Goal: Task Accomplishment & Management: Manage account settings

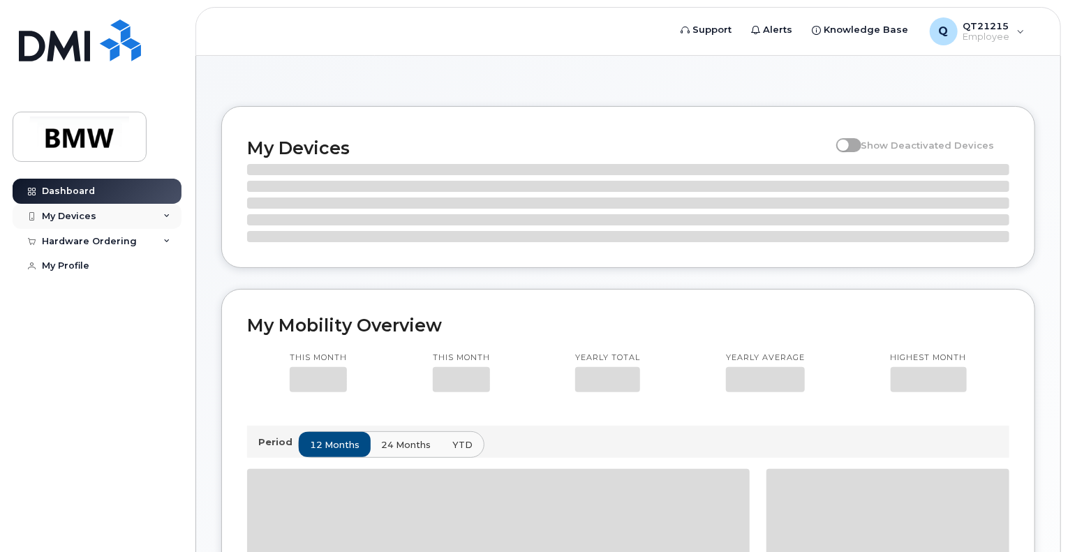
click at [170, 216] on div "My Devices" at bounding box center [97, 216] width 169 height 25
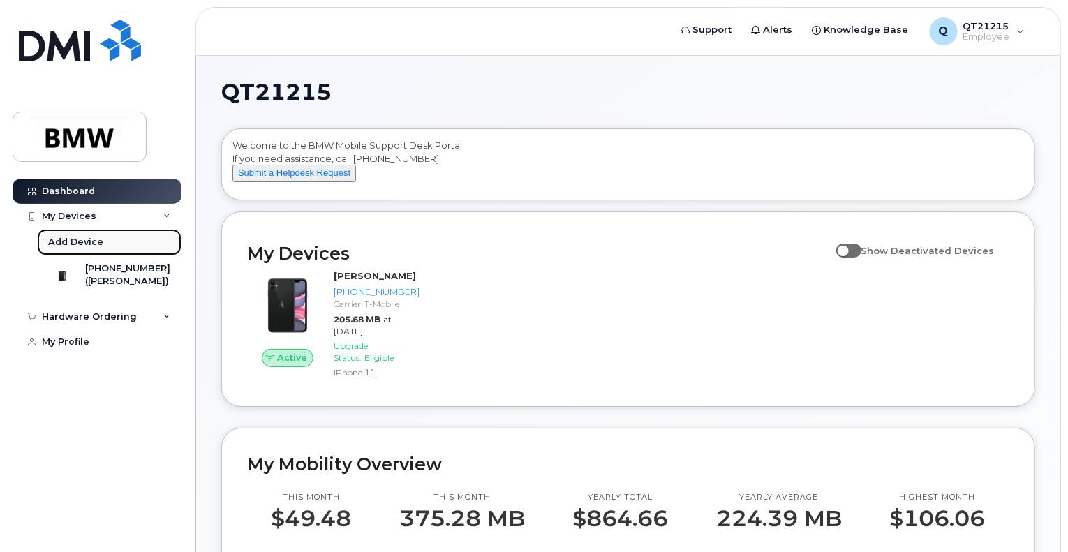
click at [85, 239] on div "Add Device" at bounding box center [75, 242] width 55 height 13
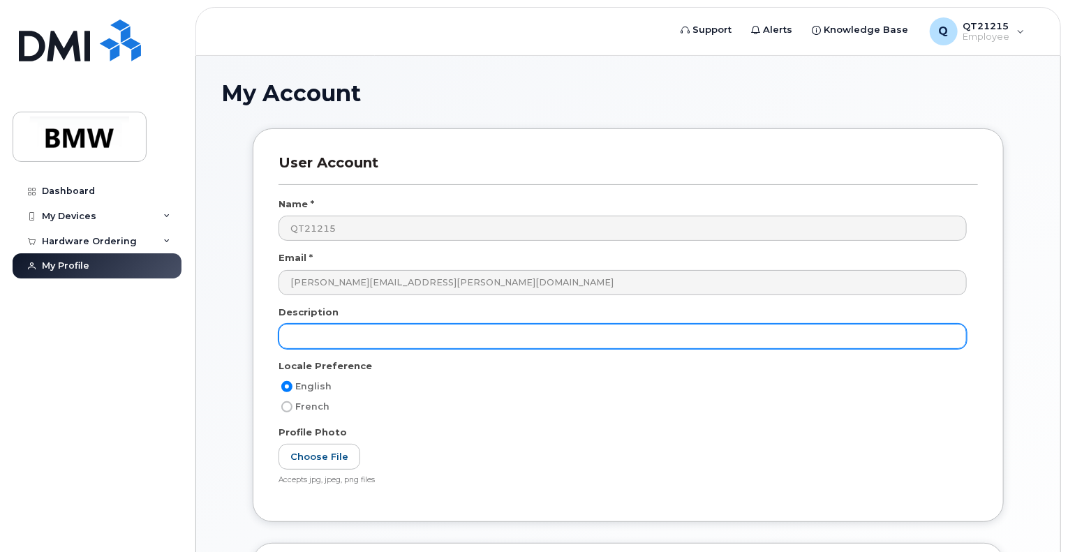
click at [338, 348] on input "text" at bounding box center [622, 336] width 688 height 25
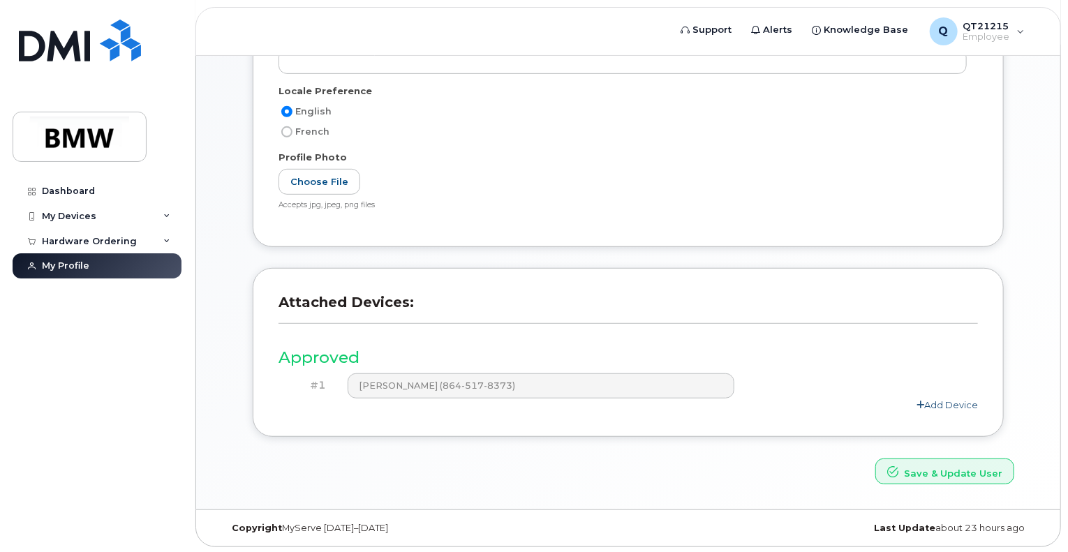
click at [957, 404] on link "Add Device" at bounding box center [946, 404] width 61 height 11
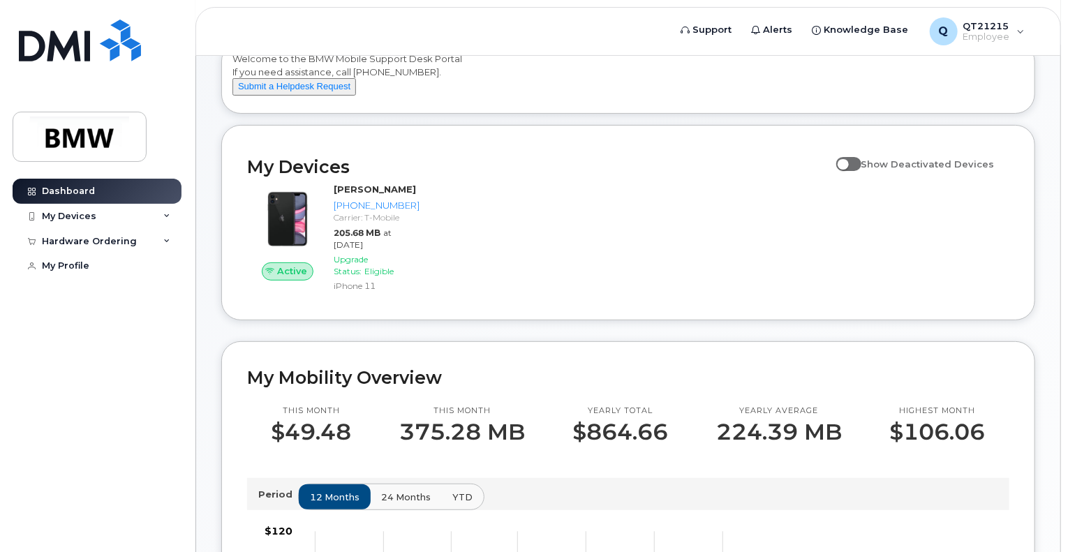
scroll to position [86, 0]
click at [165, 211] on div "My Devices" at bounding box center [97, 216] width 169 height 25
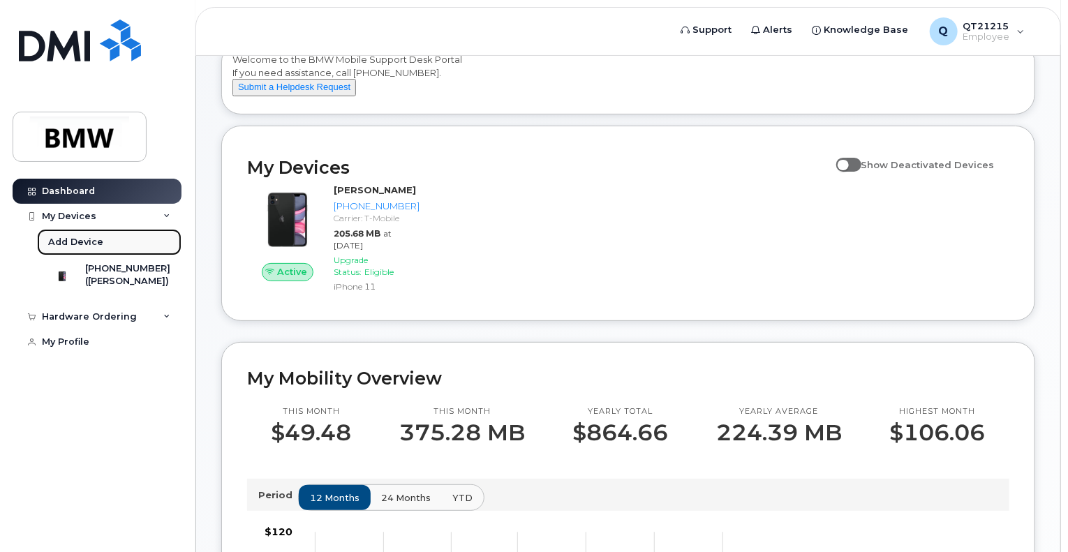
click at [95, 237] on div "Add Device" at bounding box center [75, 242] width 55 height 13
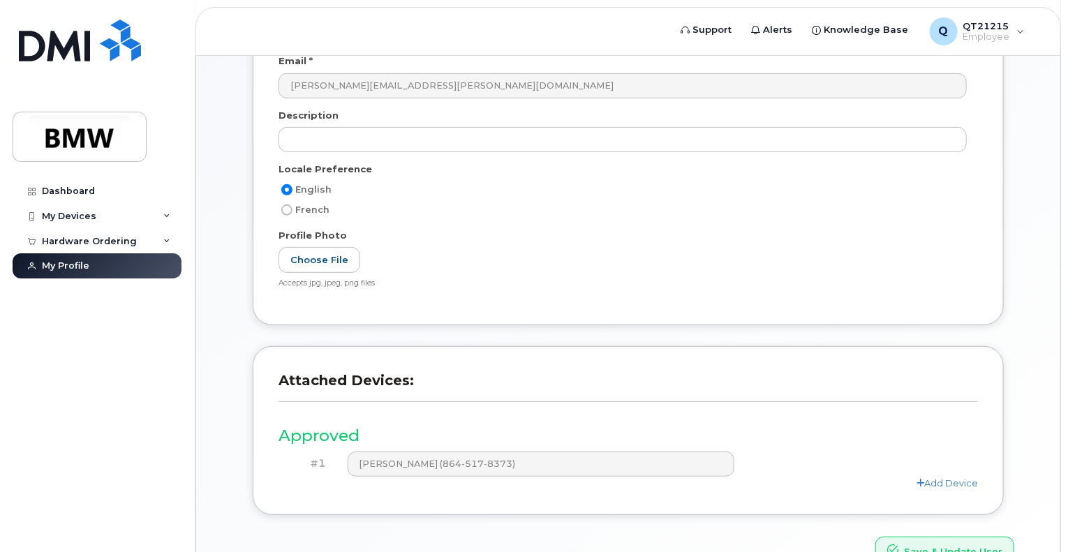
scroll to position [275, 0]
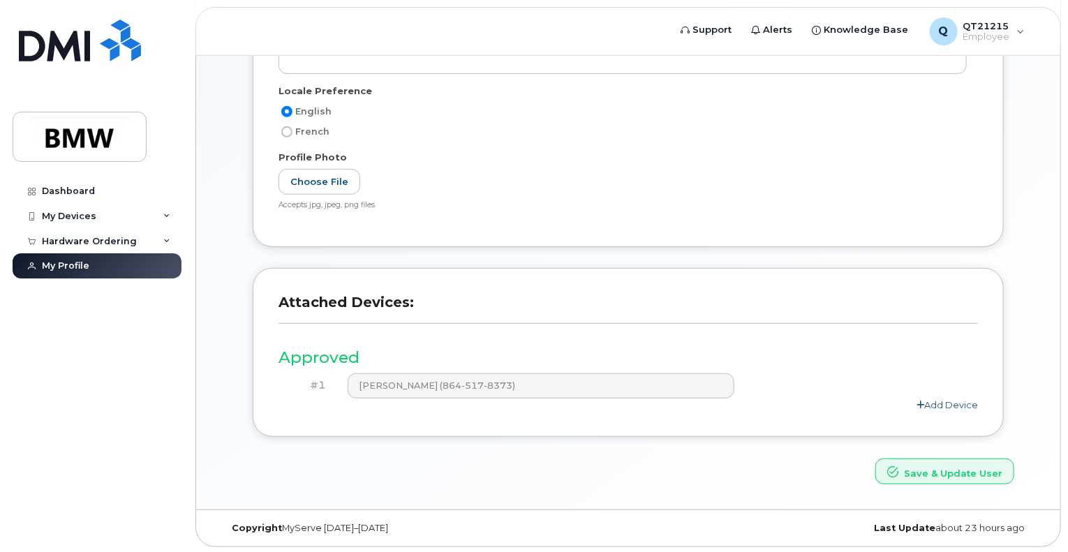
click at [927, 399] on link "Add Device" at bounding box center [946, 404] width 61 height 11
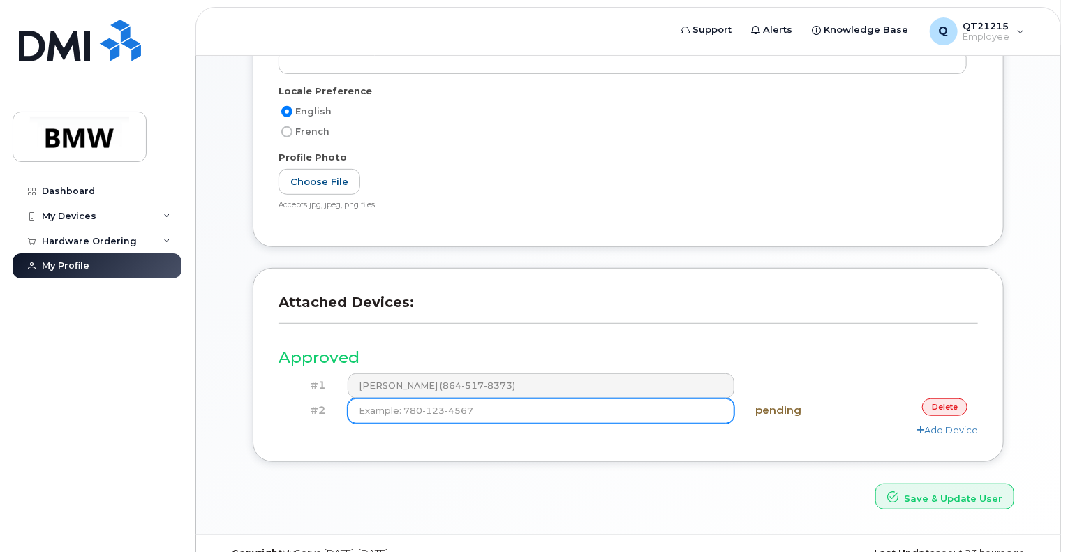
click at [519, 405] on input at bounding box center [541, 410] width 387 height 25
click at [602, 412] on input at bounding box center [541, 410] width 387 height 25
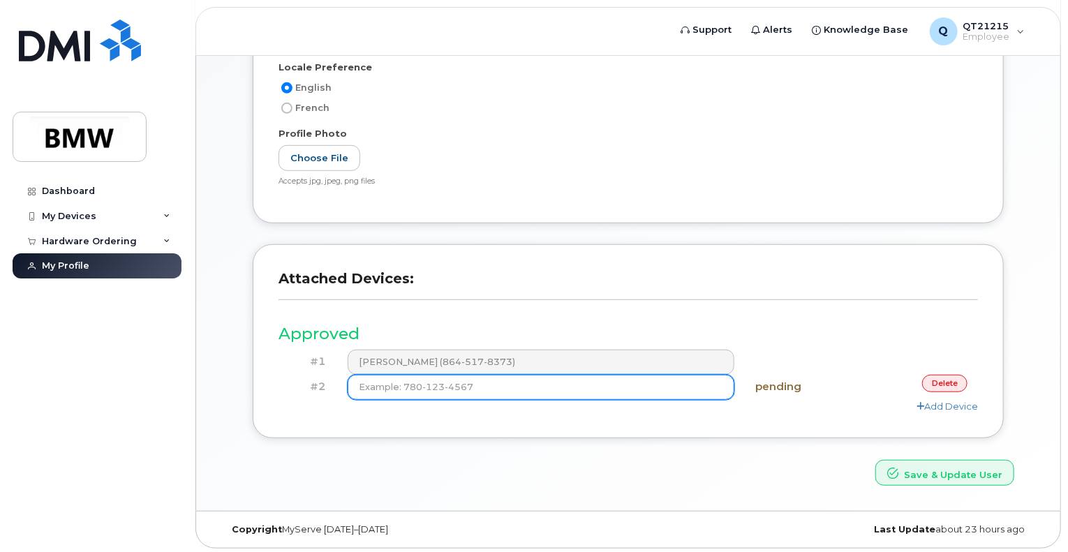
scroll to position [300, 0]
click at [441, 387] on input at bounding box center [541, 385] width 387 height 25
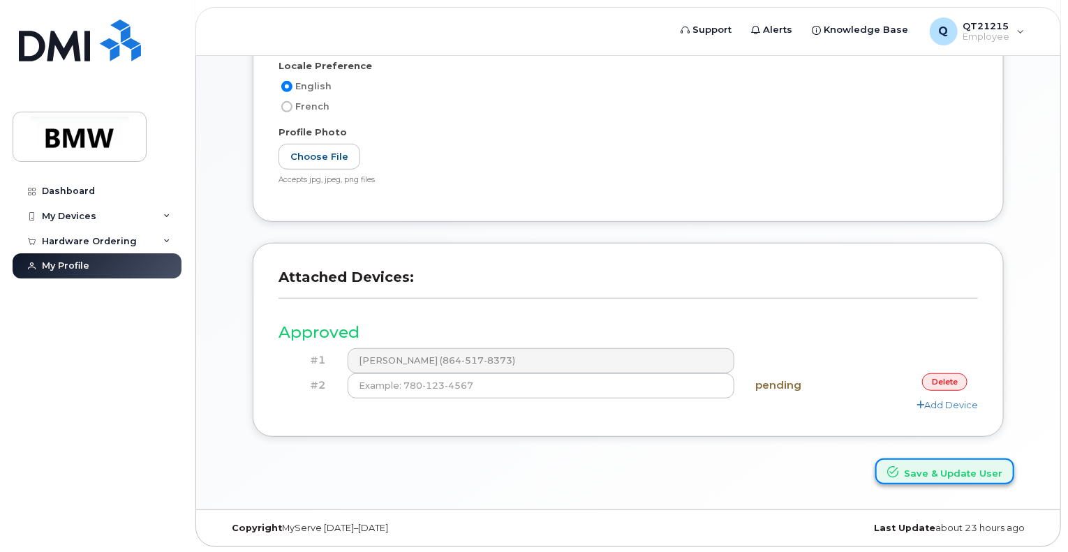
click at [946, 468] on button "Save & Update User" at bounding box center [944, 471] width 139 height 26
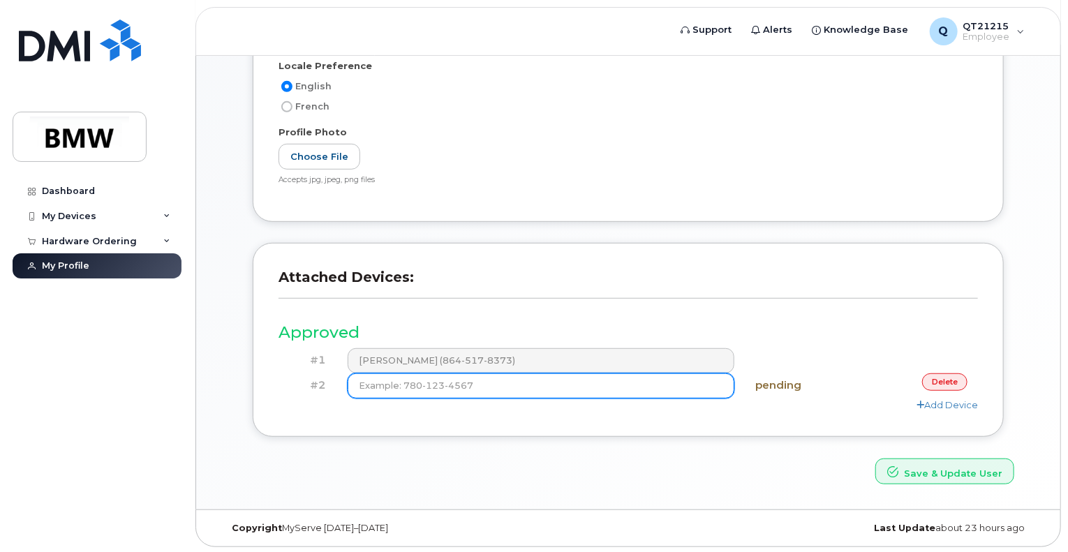
click at [465, 390] on input at bounding box center [541, 385] width 387 height 25
type input "(864) 517-8373"
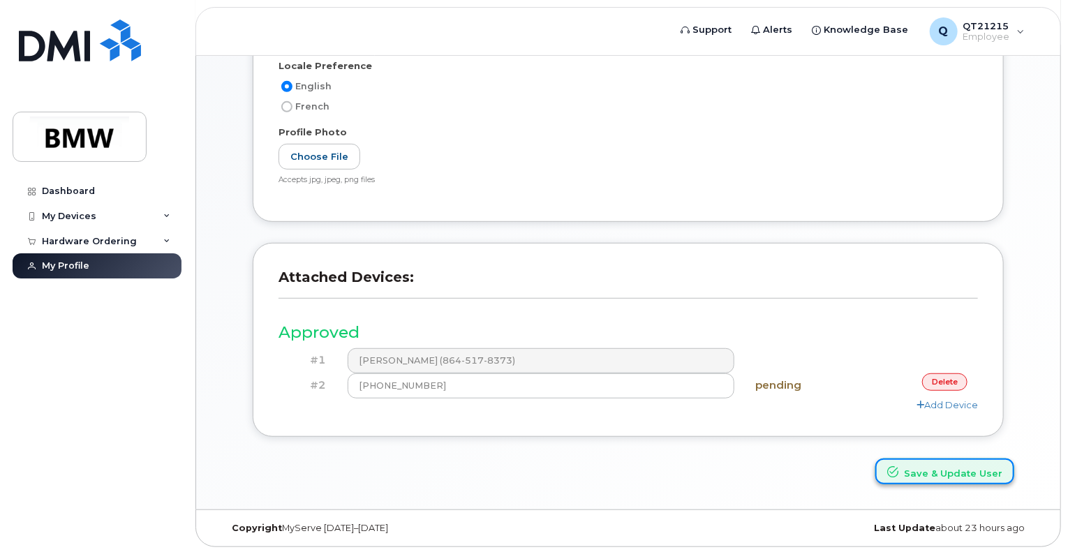
click at [910, 472] on button "Save & Update User" at bounding box center [944, 471] width 139 height 26
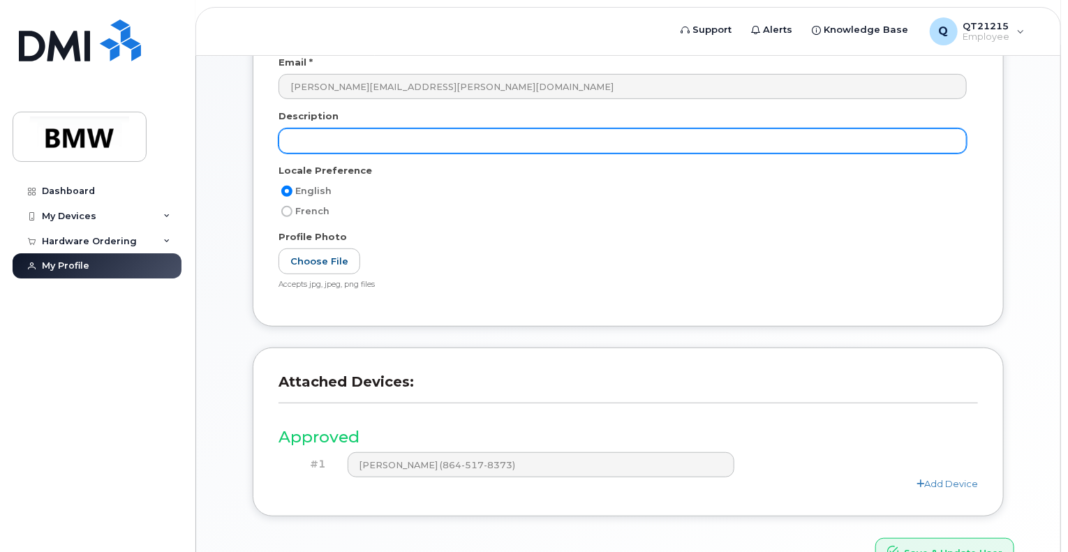
scroll to position [260, 0]
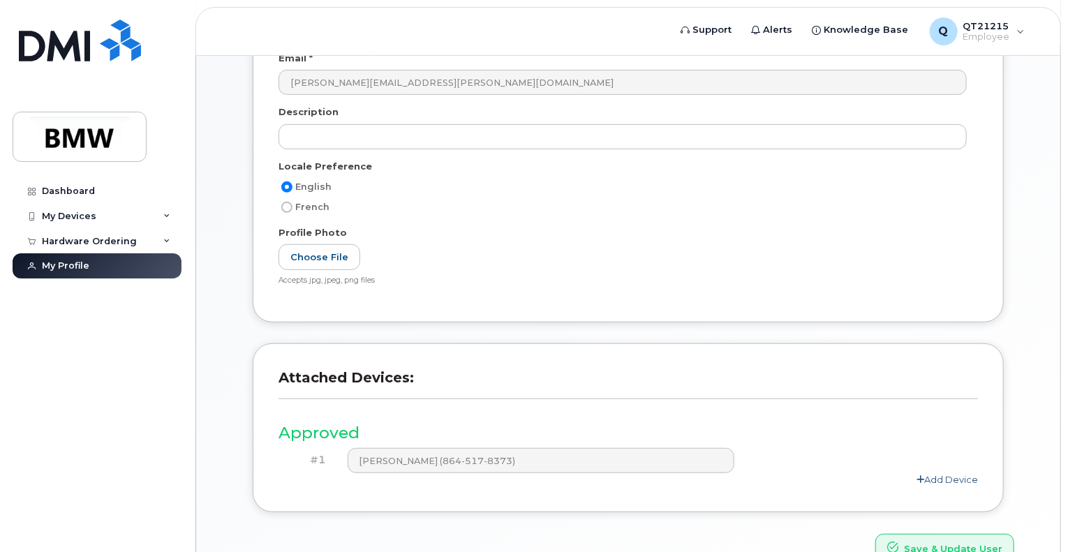
click at [925, 474] on link "Add Device" at bounding box center [946, 479] width 61 height 11
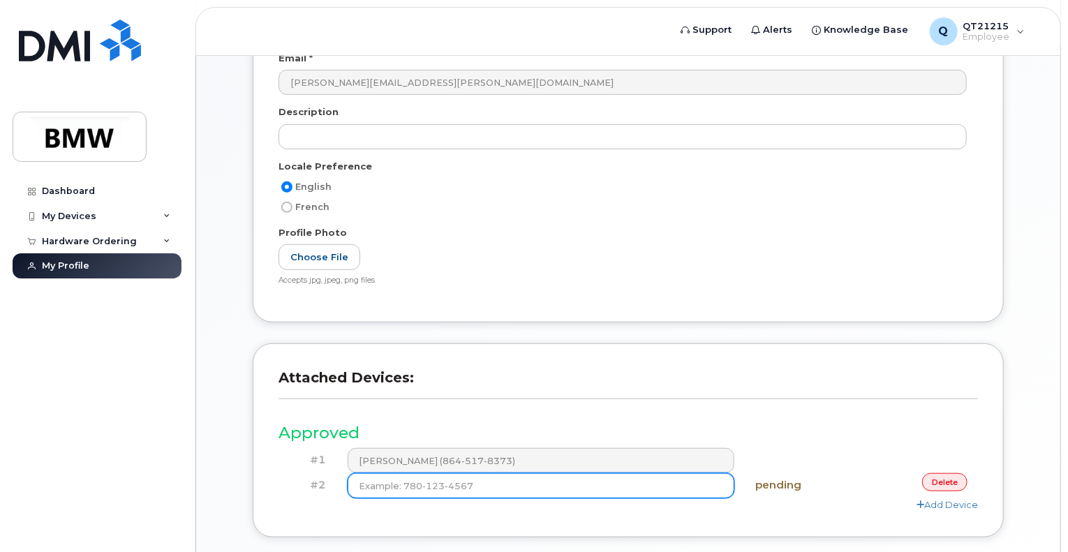
click at [670, 486] on input at bounding box center [541, 485] width 387 height 25
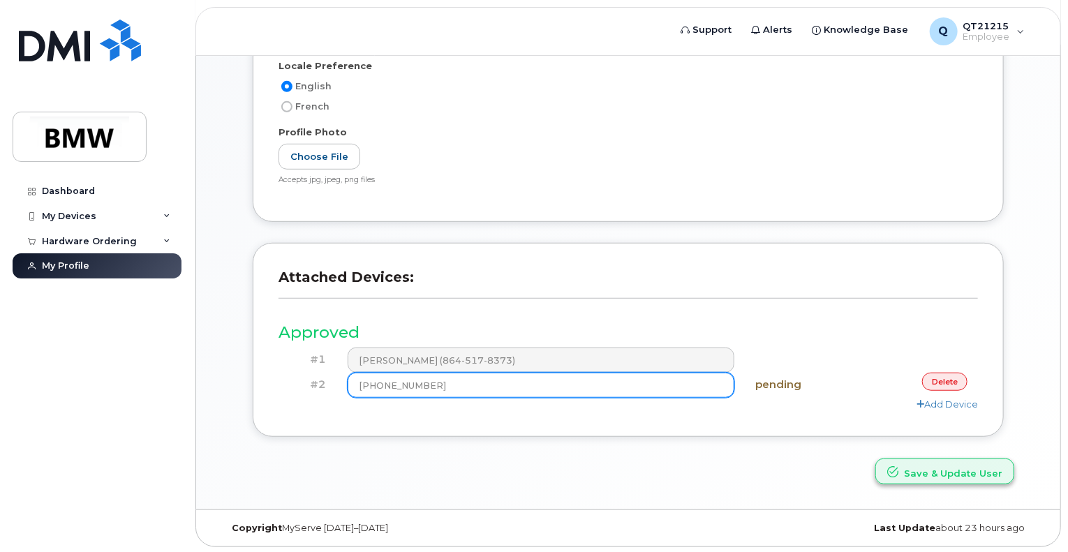
type input "(864) 517-8373"
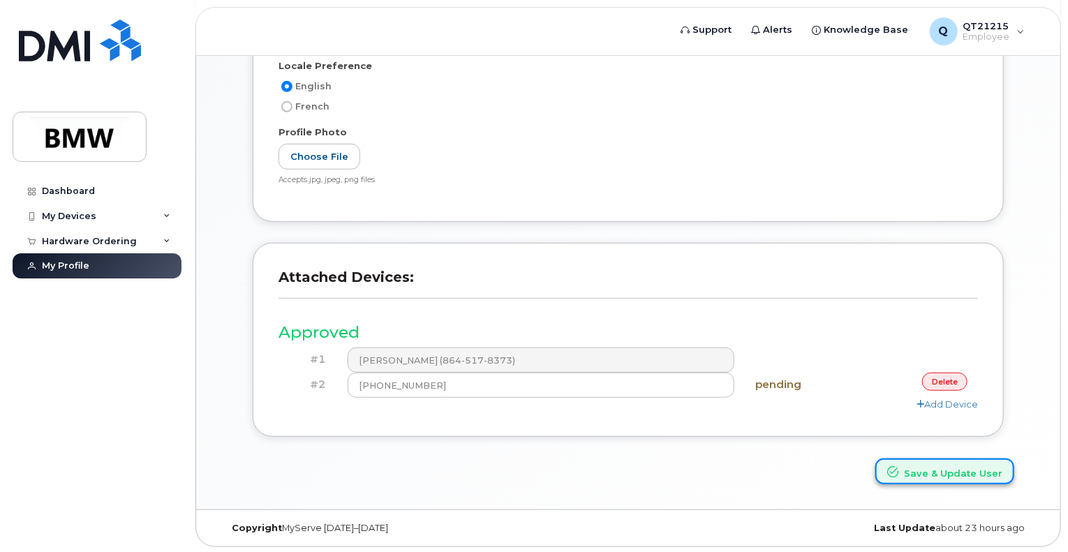
click at [904, 468] on button "Save & Update User" at bounding box center [944, 471] width 139 height 26
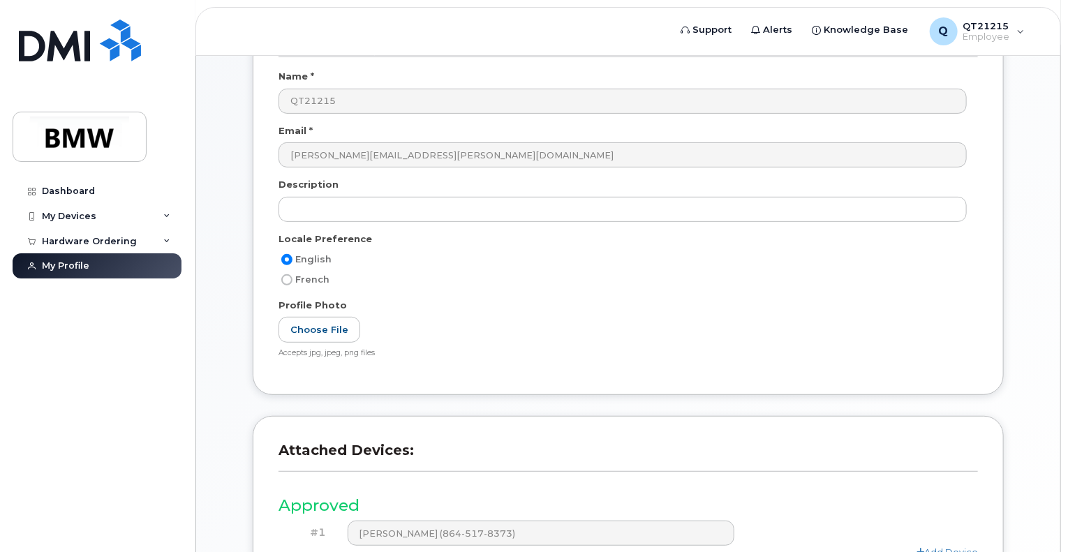
scroll to position [335, 0]
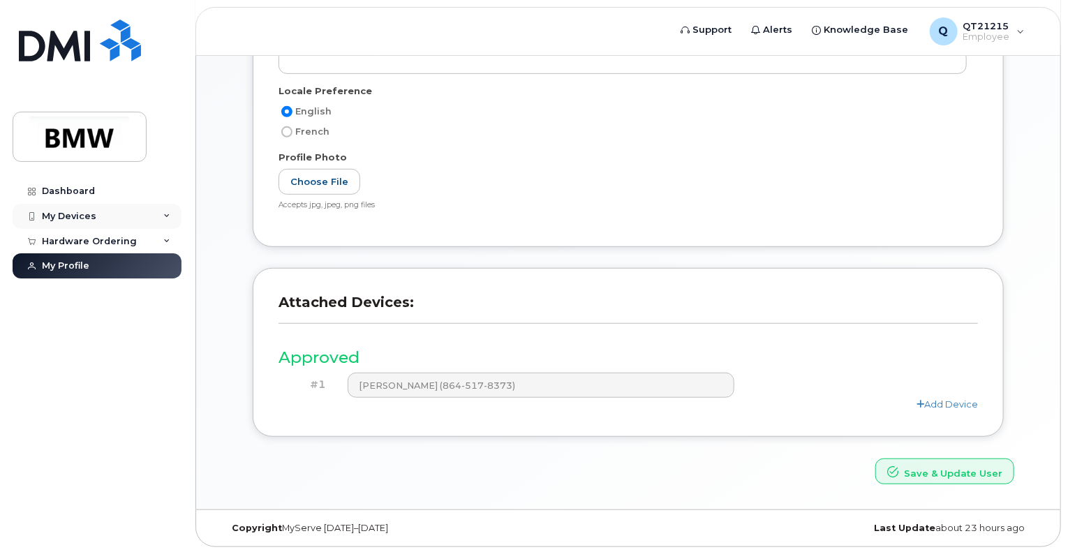
click at [155, 221] on div "My Devices" at bounding box center [97, 216] width 169 height 25
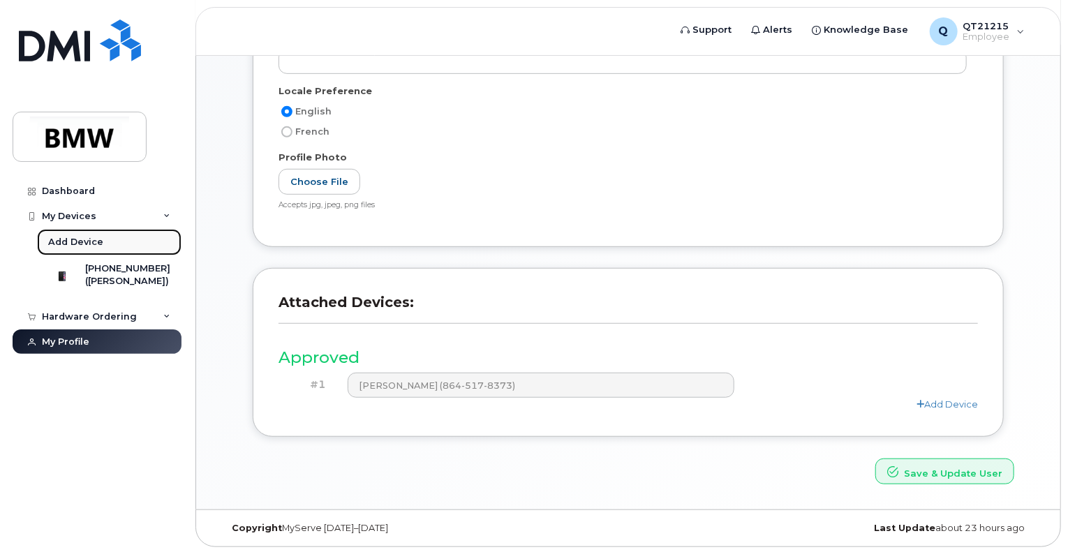
click at [84, 239] on div "Add Device" at bounding box center [75, 242] width 55 height 13
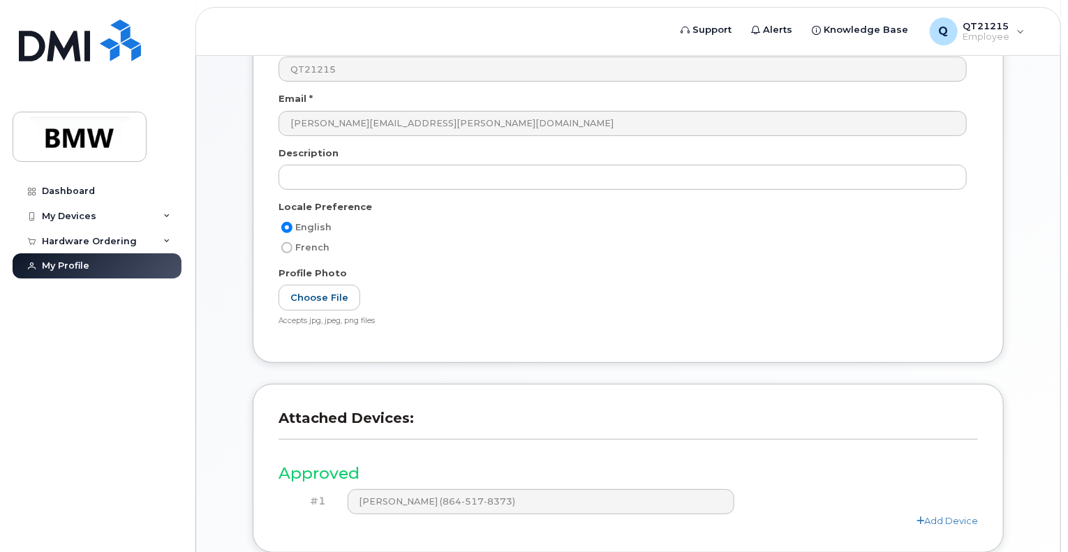
scroll to position [275, 0]
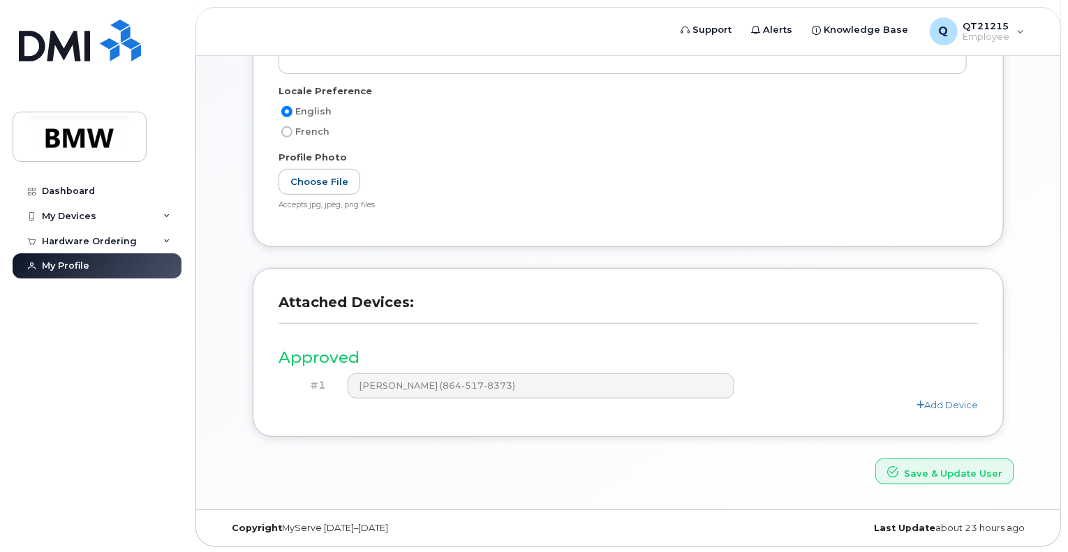
click at [247, 61] on div "User Account Name * QT21215 Email * todd.bailey@bmwmc.com Description Locale Pr…" at bounding box center [628, 60] width 772 height 415
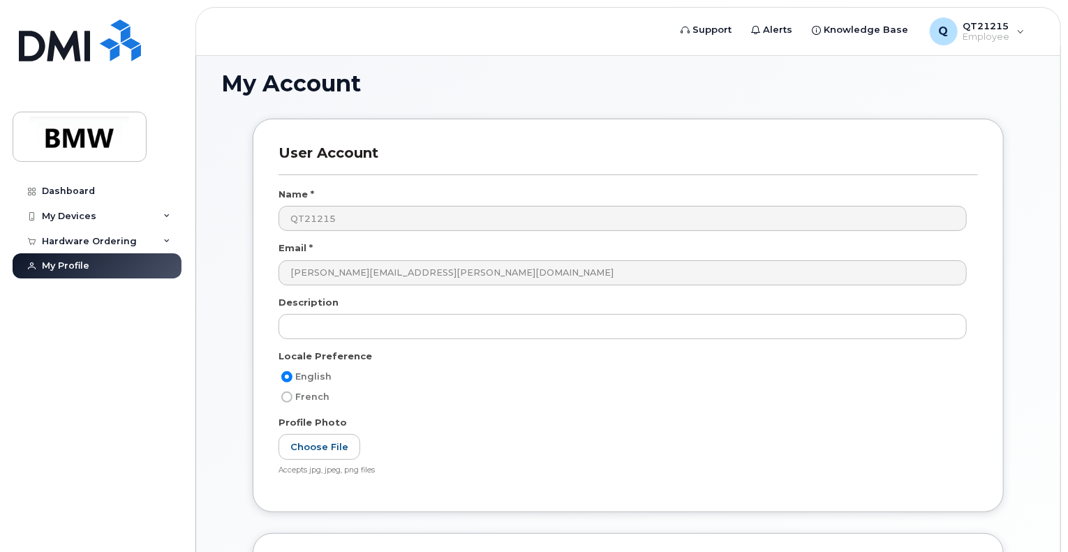
scroll to position [0, 0]
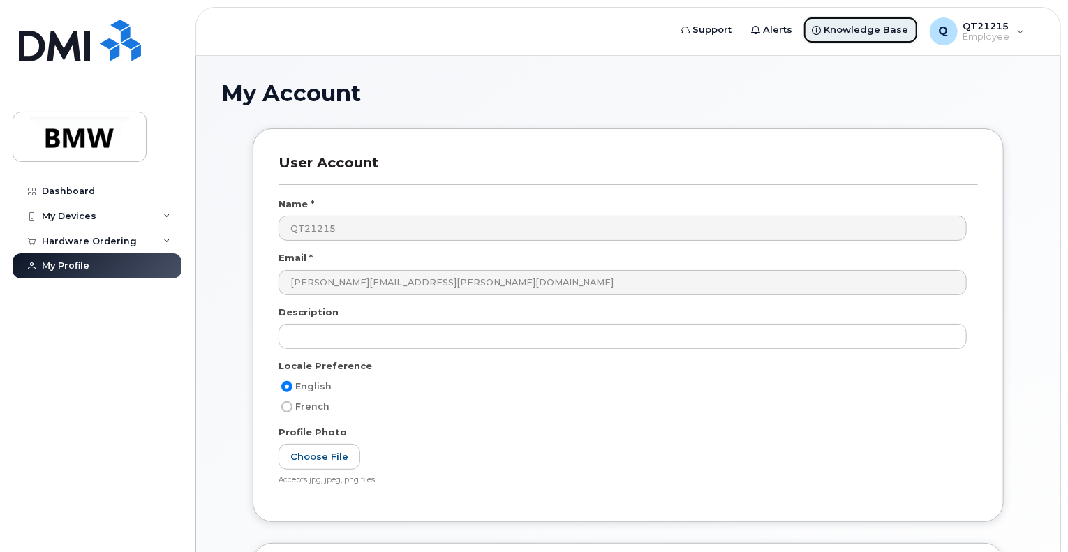
click at [867, 28] on span "Knowledge Base" at bounding box center [866, 30] width 84 height 14
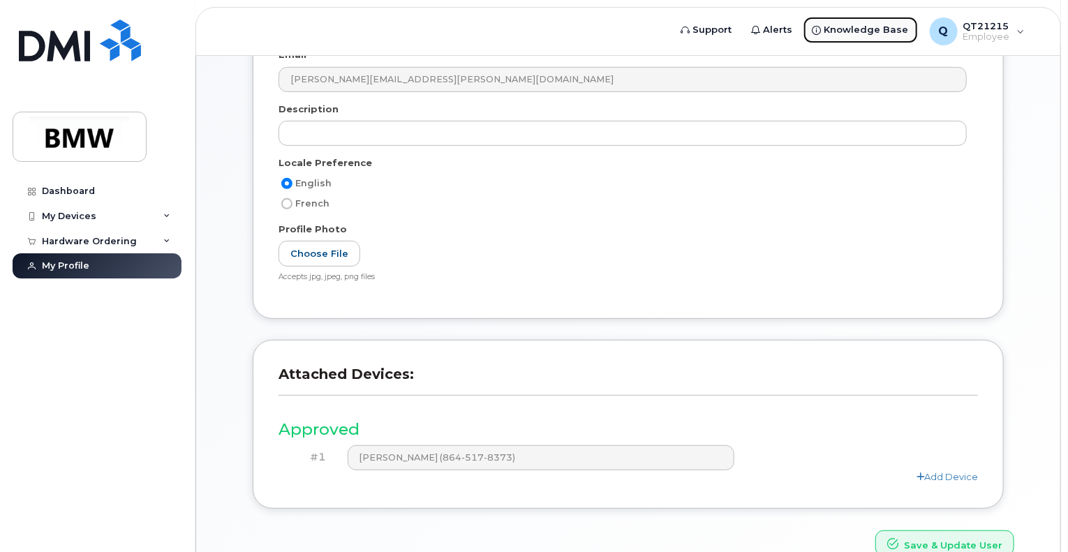
scroll to position [275, 0]
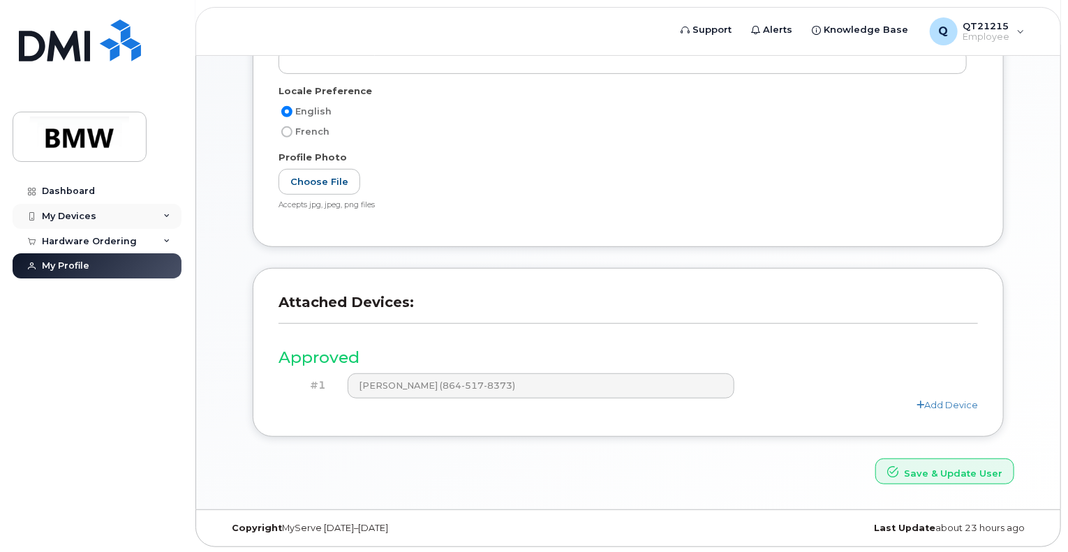
click at [176, 211] on div "My Devices" at bounding box center [97, 216] width 169 height 25
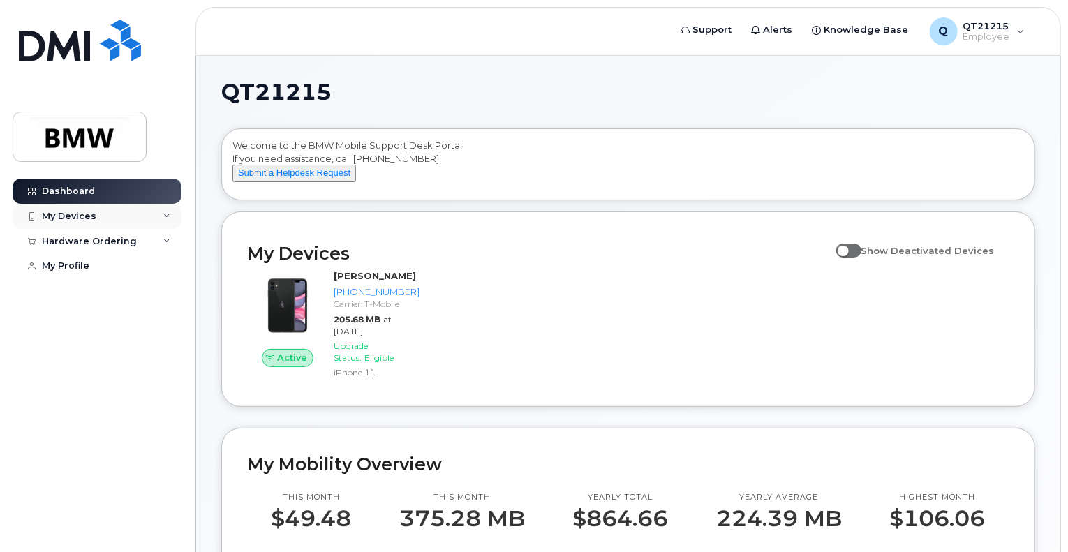
click at [167, 213] on icon at bounding box center [166, 216] width 7 height 7
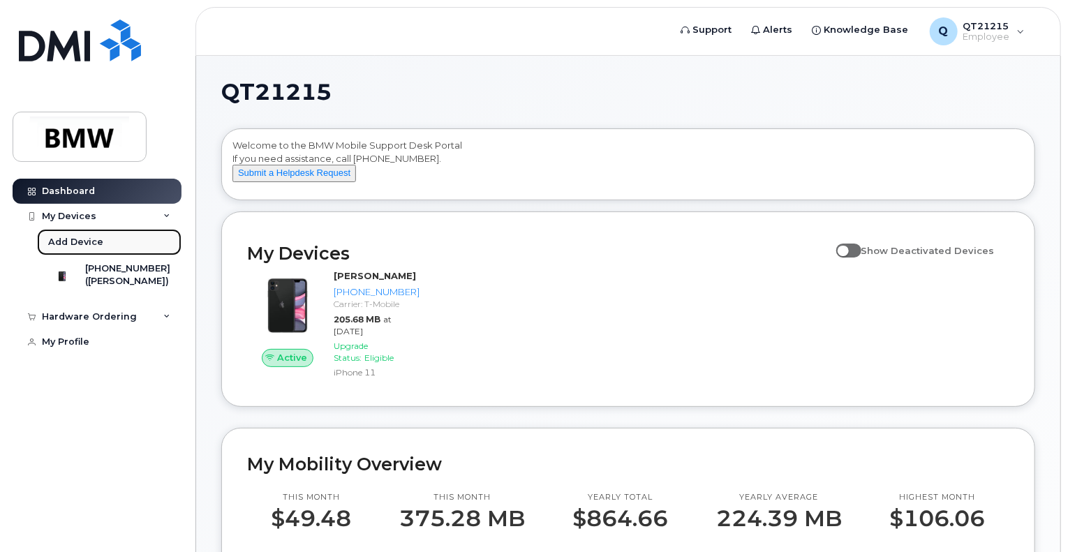
click at [72, 239] on div "Add Device" at bounding box center [75, 242] width 55 height 13
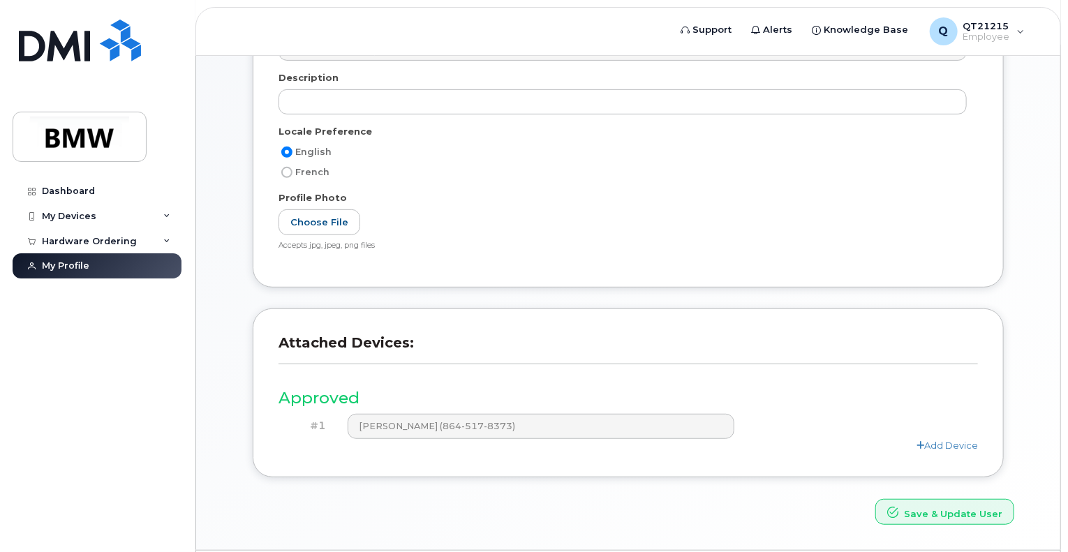
scroll to position [237, 0]
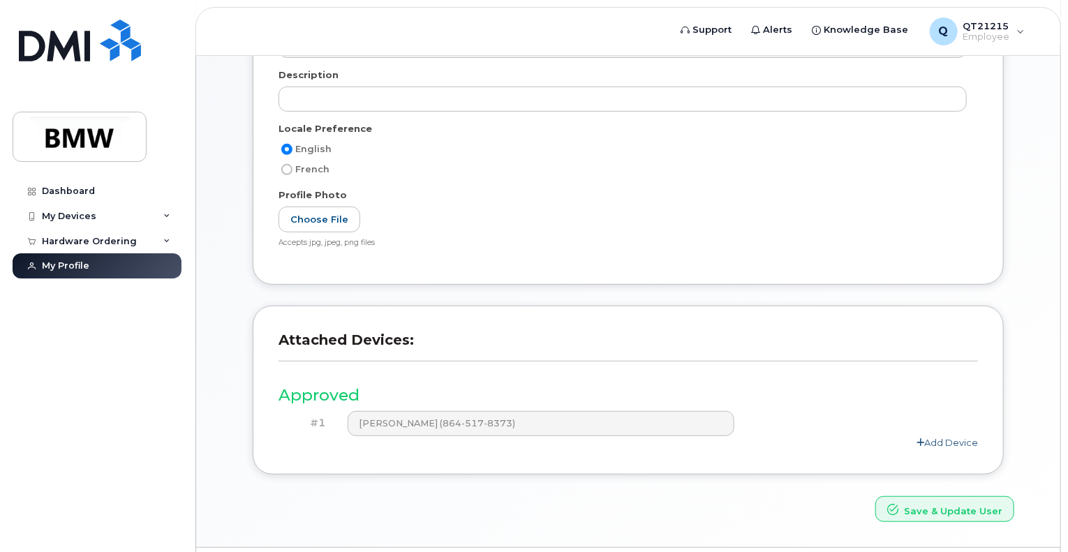
click at [916, 440] on icon at bounding box center [920, 442] width 8 height 9
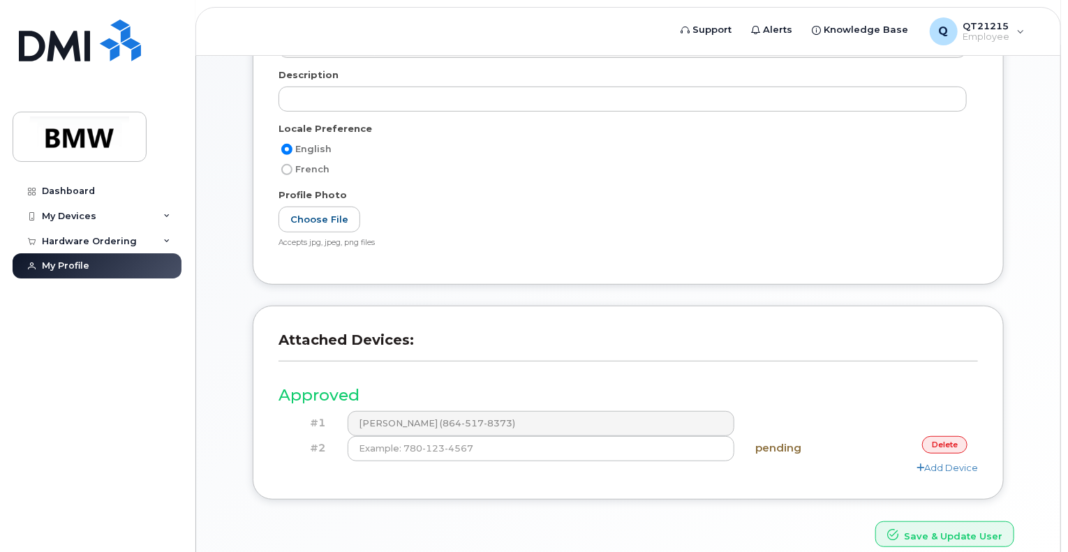
click at [431, 461] on div "Add Device" at bounding box center [627, 467] width 699 height 13
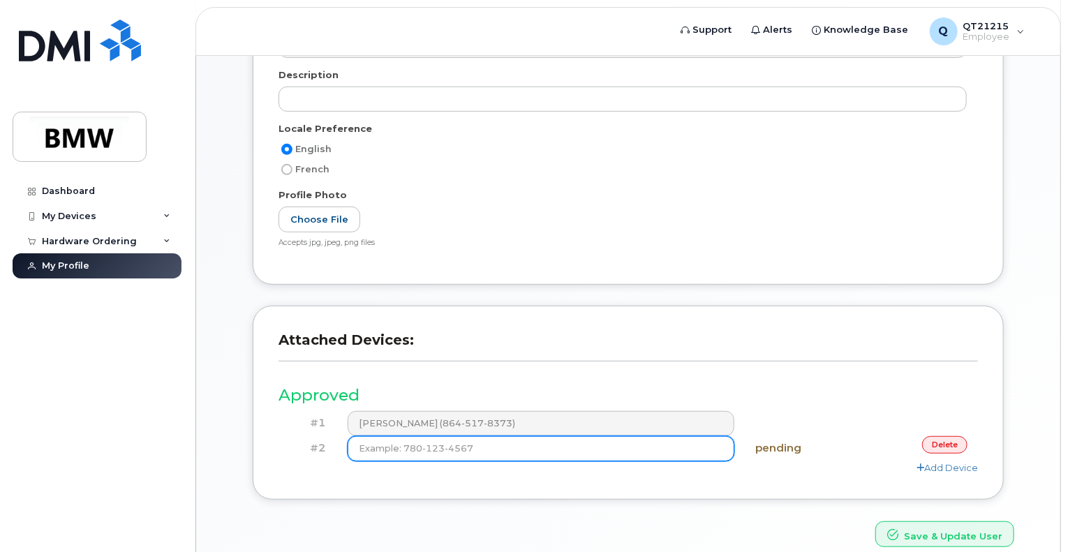
click at [394, 456] on input at bounding box center [541, 448] width 387 height 25
type input "(8"
click at [394, 456] on input at bounding box center [541, 448] width 387 height 25
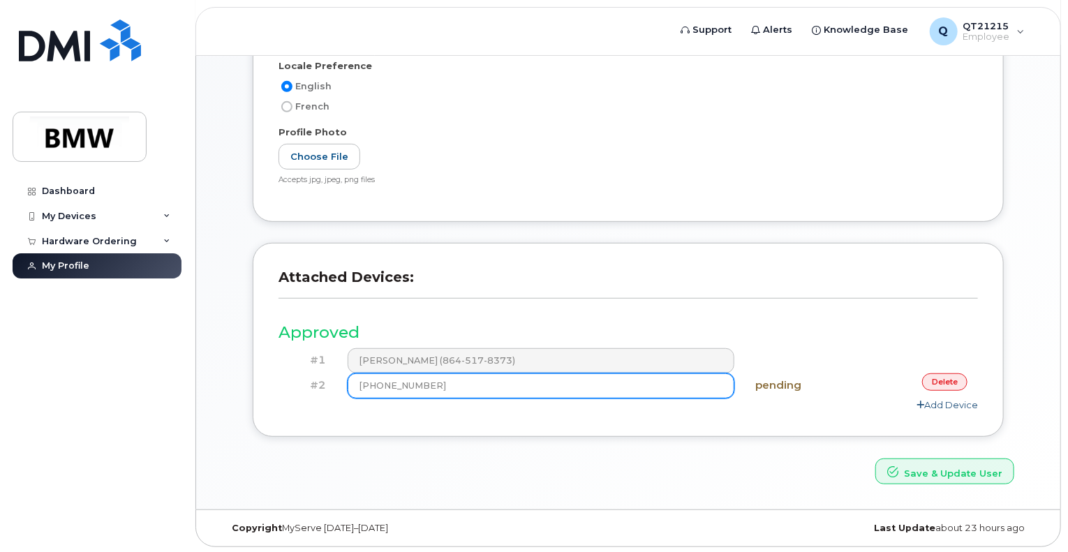
type input "(864) 517-8373"
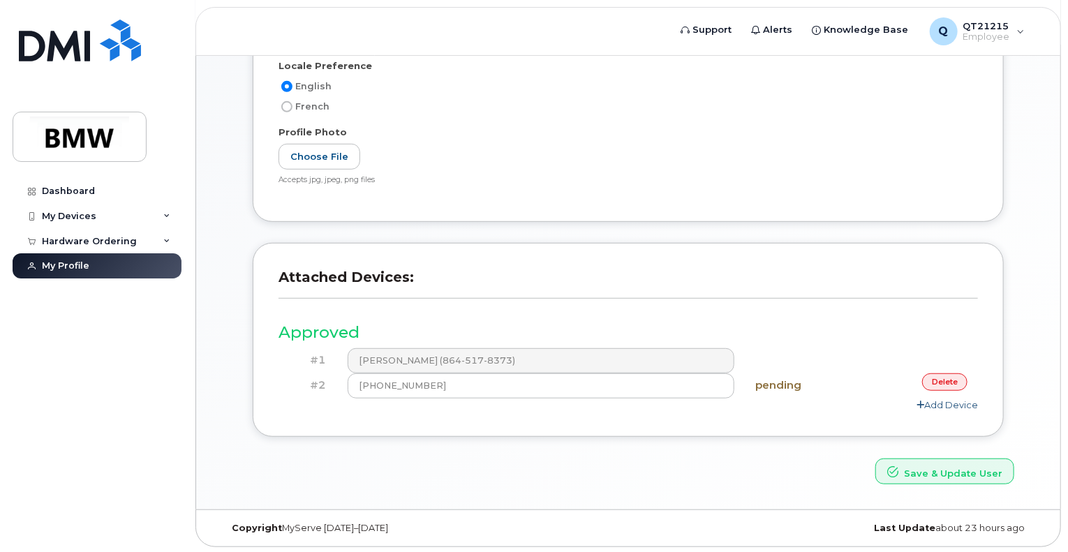
click at [957, 406] on link "Add Device" at bounding box center [946, 404] width 61 height 11
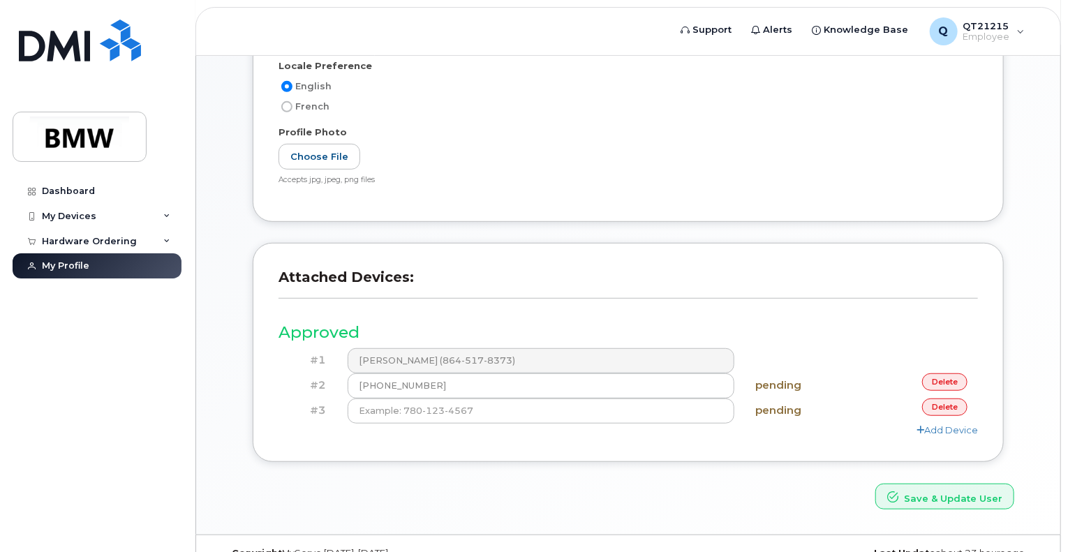
click at [525, 475] on div "Attached Devices: Approved #1 Todd Bailey (864-517-8373) #2 (864) 517-8373 pend…" at bounding box center [628, 363] width 772 height 240
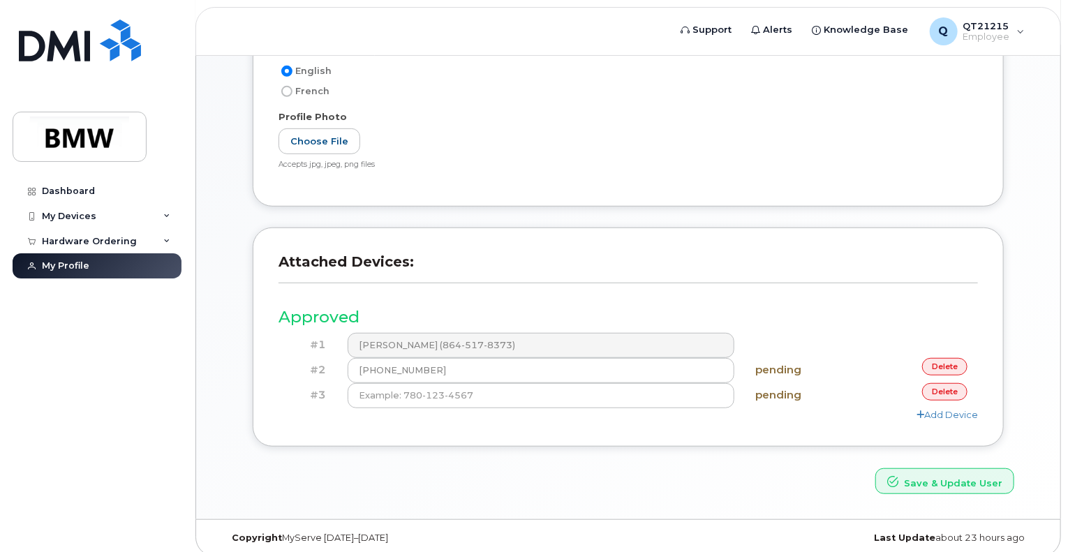
scroll to position [325, 0]
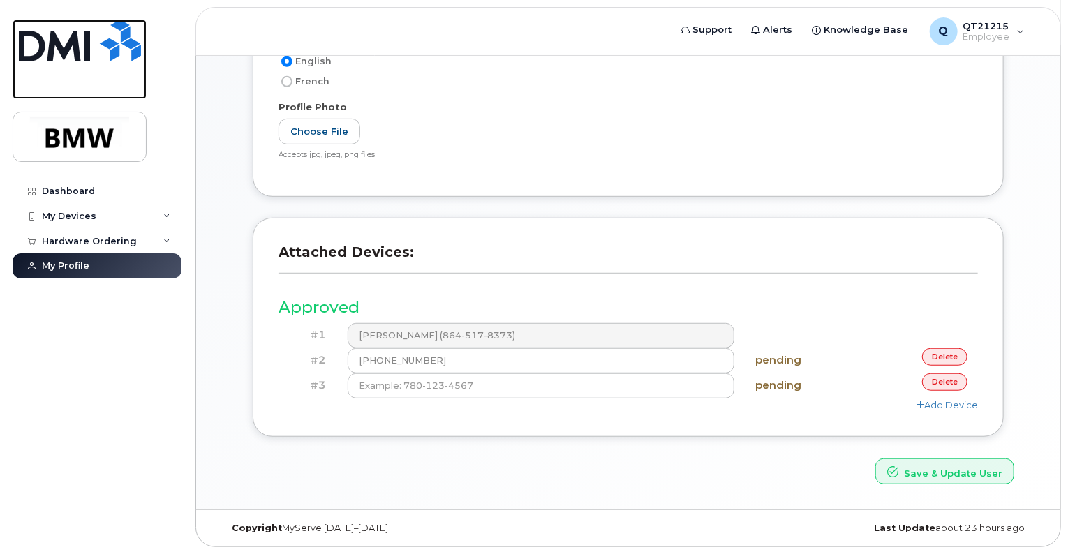
click at [63, 41] on img at bounding box center [80, 41] width 122 height 42
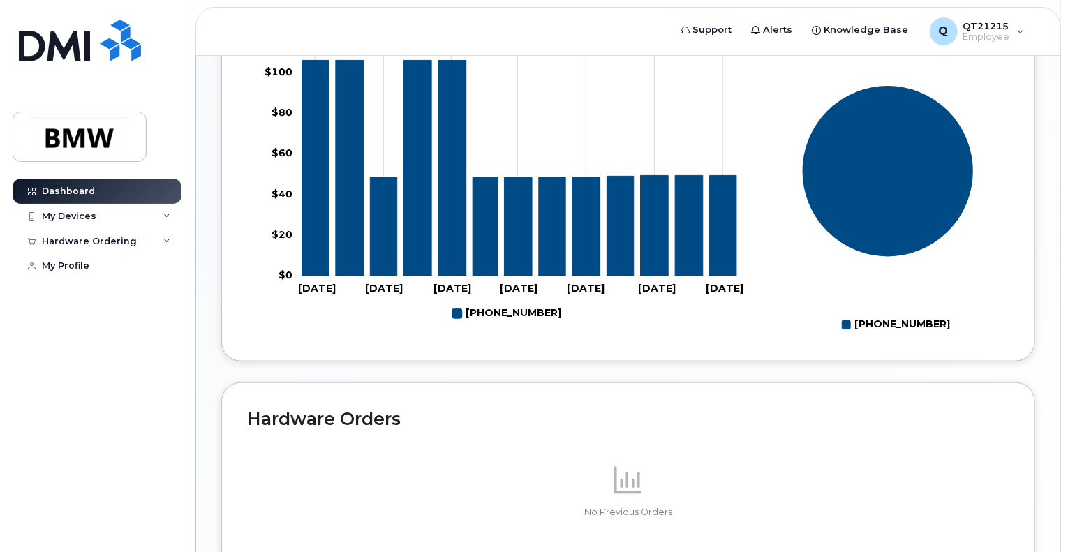
scroll to position [713, 0]
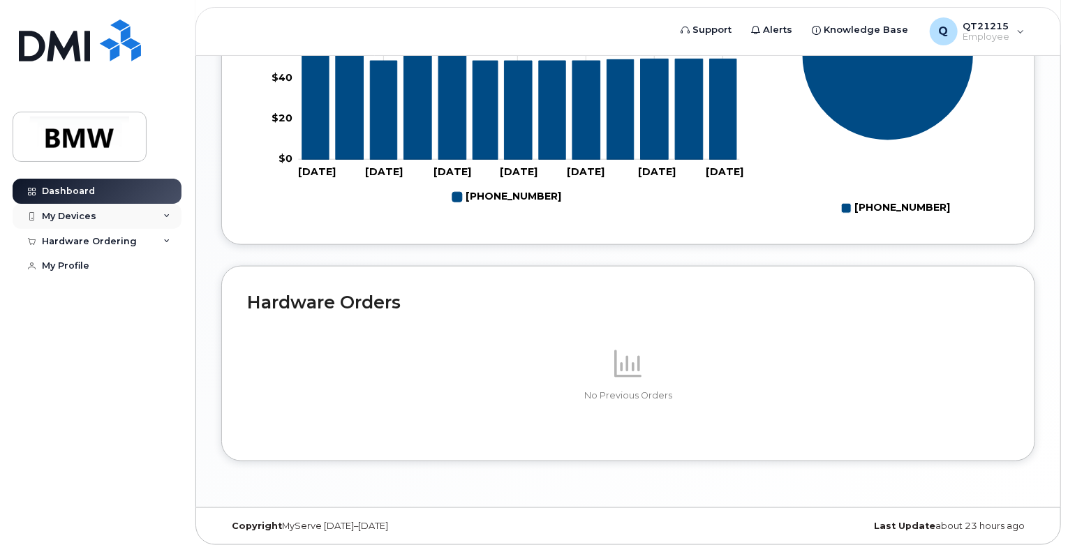
click at [81, 209] on div "My Devices" at bounding box center [97, 216] width 169 height 25
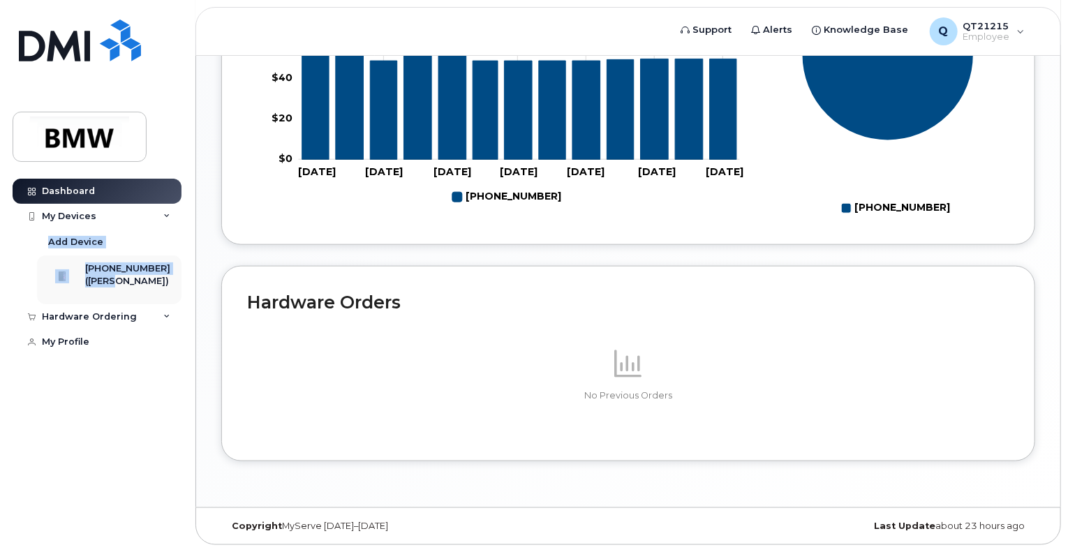
drag, startPoint x: 112, startPoint y: 217, endPoint x: 129, endPoint y: 278, distance: 63.7
click at [129, 278] on div "My Devices Add Device 864-517-8373 (Todd Bailey)" at bounding box center [99, 254] width 172 height 100
click at [137, 296] on div "864-517-8373 (Todd Bailey)" at bounding box center [127, 279] width 85 height 35
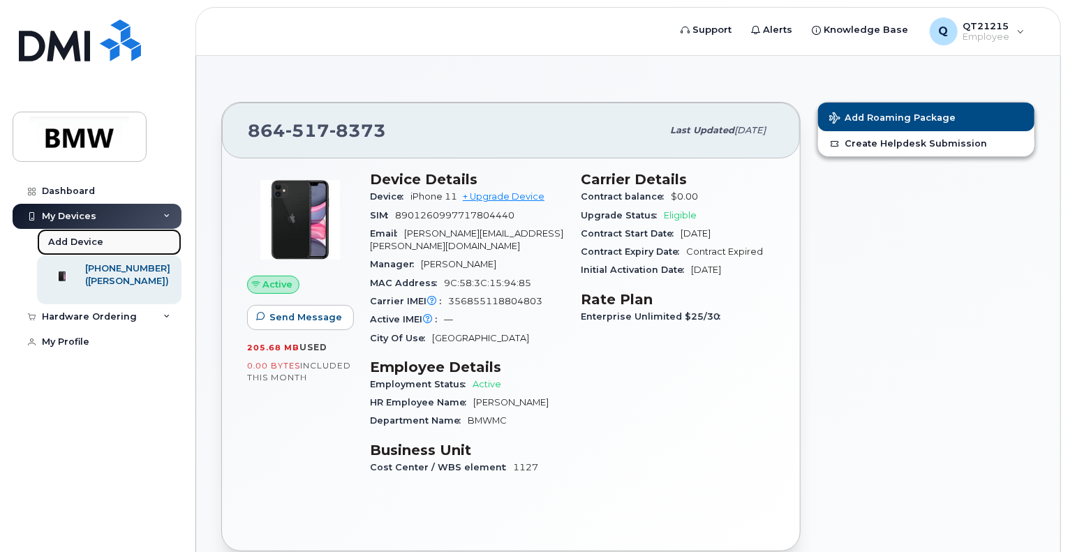
click at [74, 237] on div "Add Device" at bounding box center [75, 242] width 55 height 13
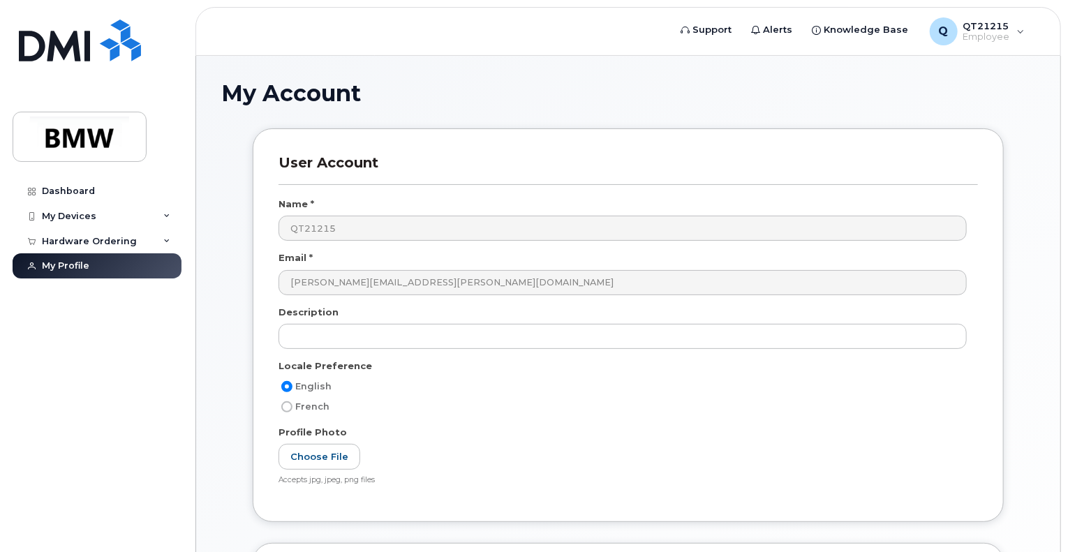
scroll to position [275, 0]
